Goal: Transaction & Acquisition: Purchase product/service

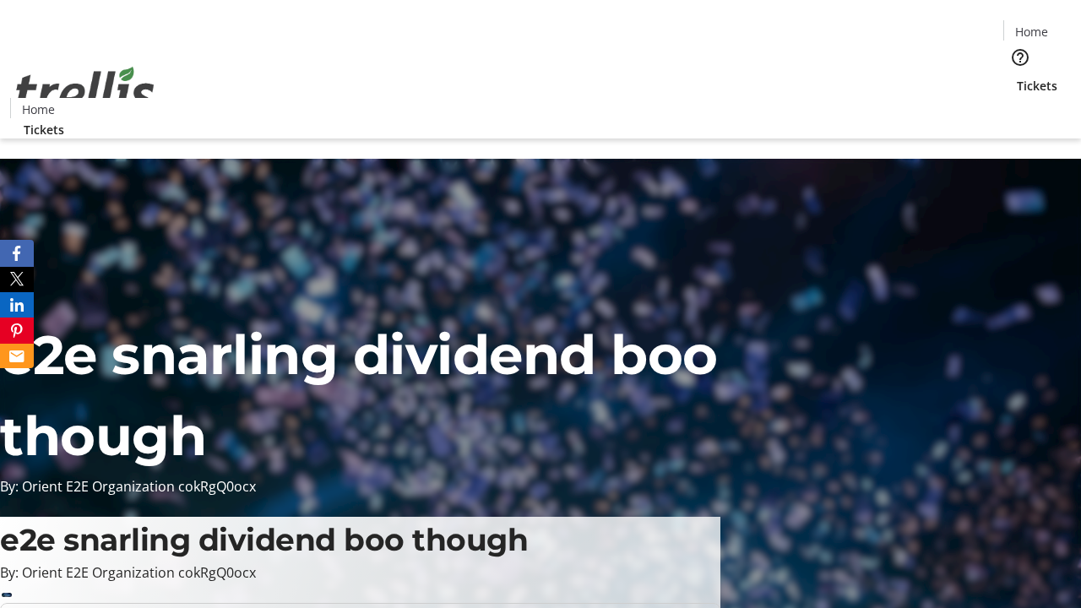
click at [1017, 77] on span "Tickets" at bounding box center [1037, 86] width 41 height 18
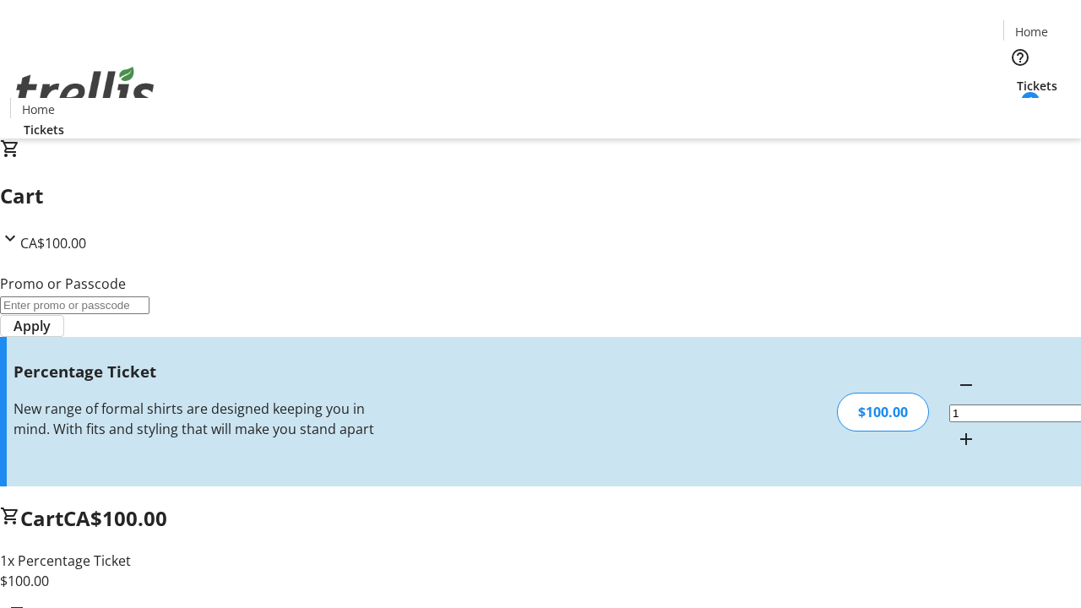
type input "FOO"
